Goal: Task Accomplishment & Management: Manage account settings

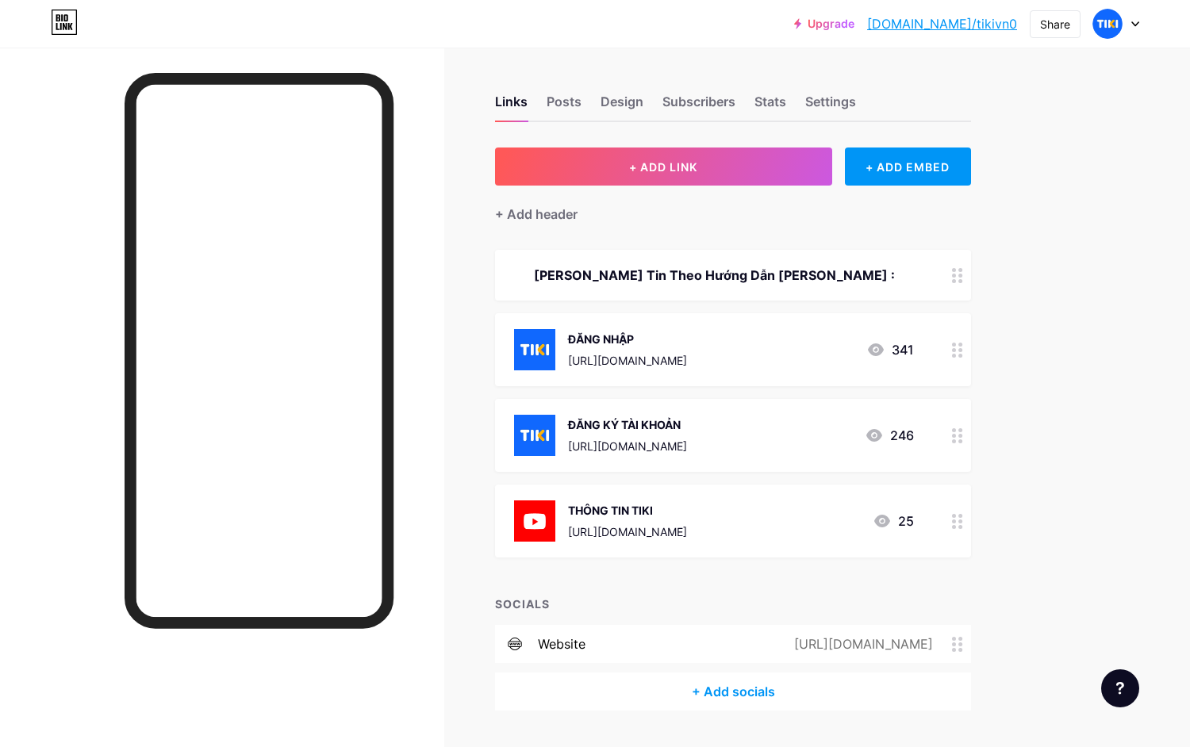
click at [965, 351] on div at bounding box center [957, 349] width 27 height 73
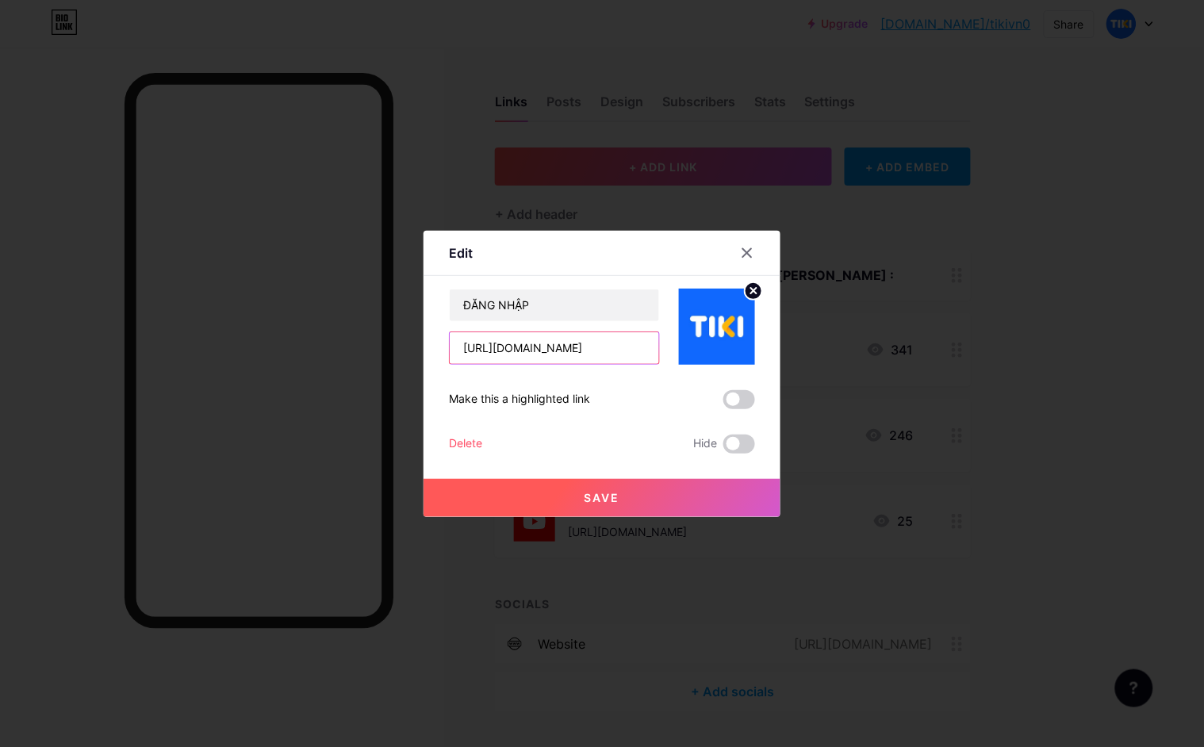
click at [615, 346] on input "[URL][DOMAIN_NAME]" at bounding box center [554, 348] width 209 height 32
paste input "sfgd"
type input "[URL][DOMAIN_NAME]"
click at [651, 501] on button "Save" at bounding box center [602, 498] width 357 height 38
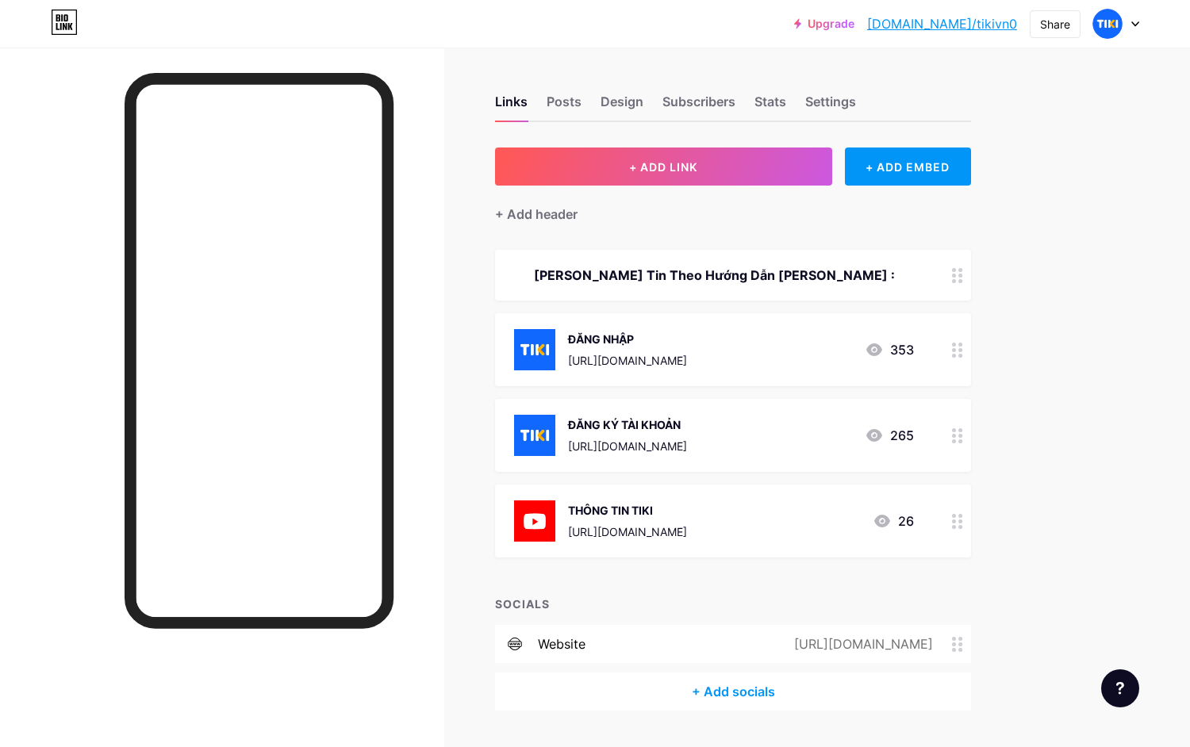
click at [946, 443] on div at bounding box center [957, 435] width 27 height 73
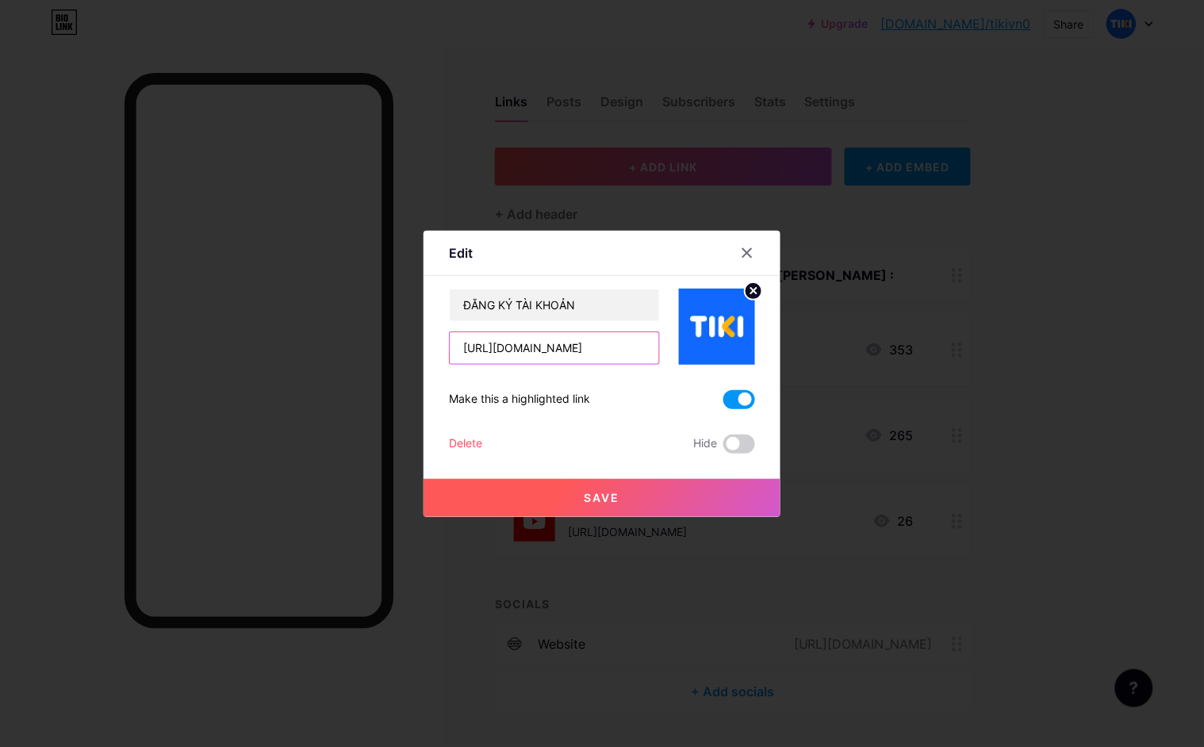
click at [603, 353] on input "[URL][DOMAIN_NAME]" at bounding box center [554, 348] width 209 height 32
paste input "sfgd"
type input "[URL][DOMAIN_NAME]"
click at [593, 501] on span "Save" at bounding box center [603, 497] width 36 height 13
